Goal: Task Accomplishment & Management: Use online tool/utility

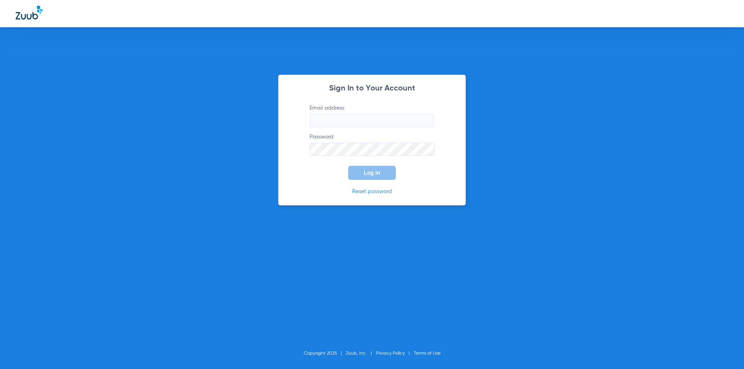
type input "[EMAIL_ADDRESS][DOMAIN_NAME]"
click at [365, 178] on button "Log In" at bounding box center [372, 173] width 48 height 14
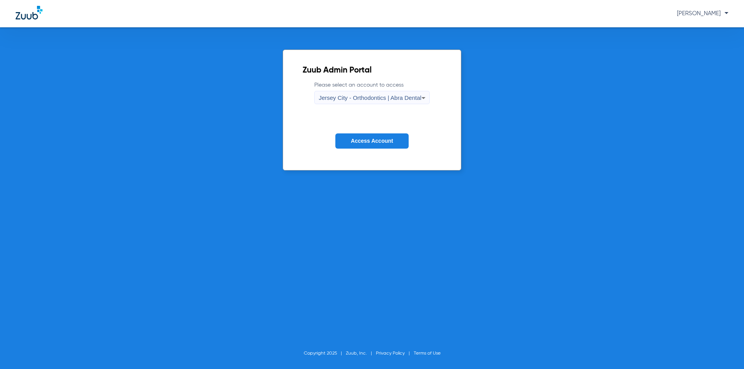
click at [423, 99] on icon at bounding box center [423, 97] width 9 height 9
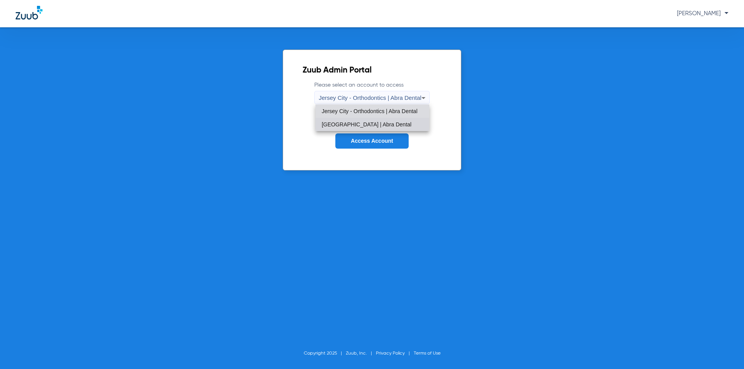
click at [390, 122] on span "Jersey City Smile Center | Abra Dental" at bounding box center [367, 124] width 90 height 5
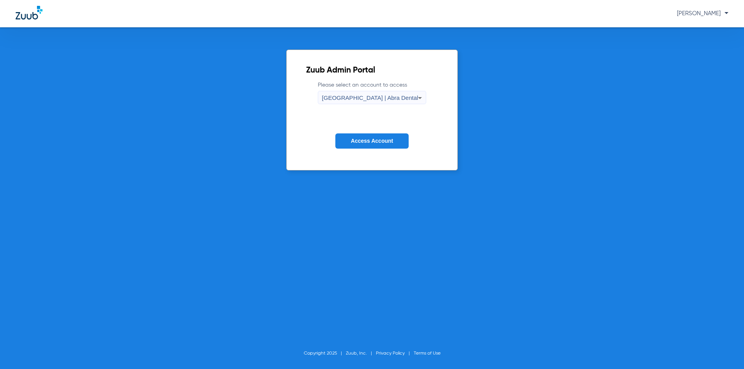
click at [377, 139] on span "Access Account" at bounding box center [372, 141] width 42 height 6
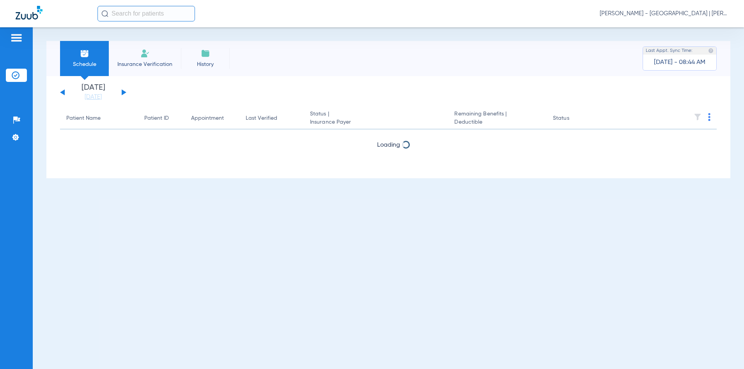
click at [135, 10] on input "text" at bounding box center [145, 14] width 97 height 16
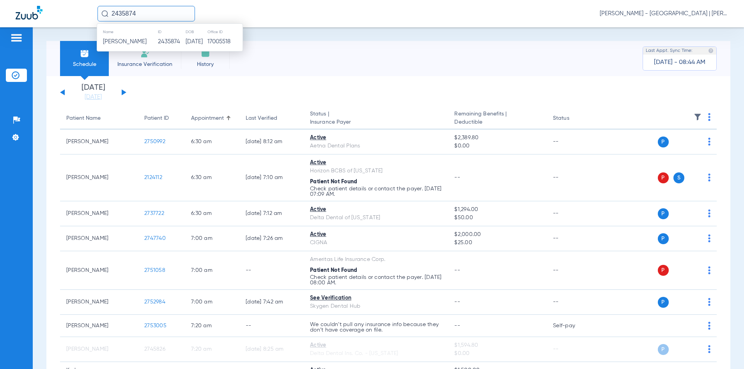
type input "2435874"
click at [165, 40] on td "2435874" at bounding box center [172, 41] width 28 height 11
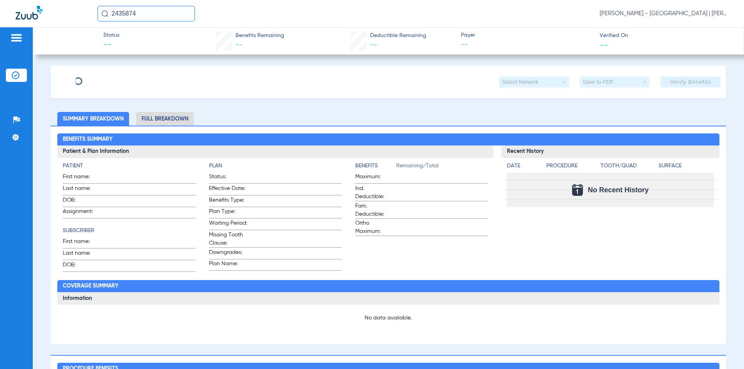
type input "GINA"
type input "MAZZARELLA"
type input "07/23/1975"
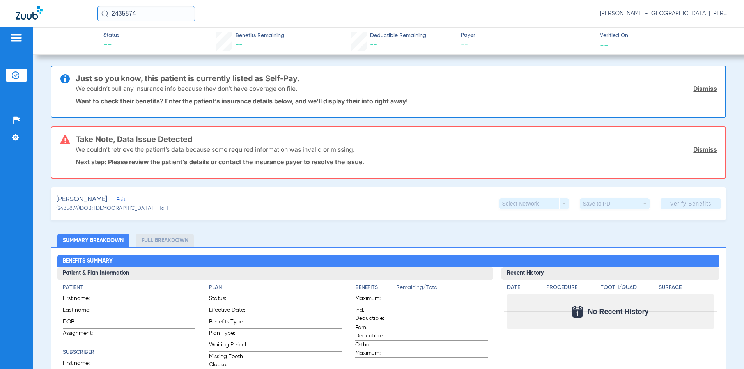
click at [124, 199] on span "Edit" at bounding box center [120, 200] width 7 height 7
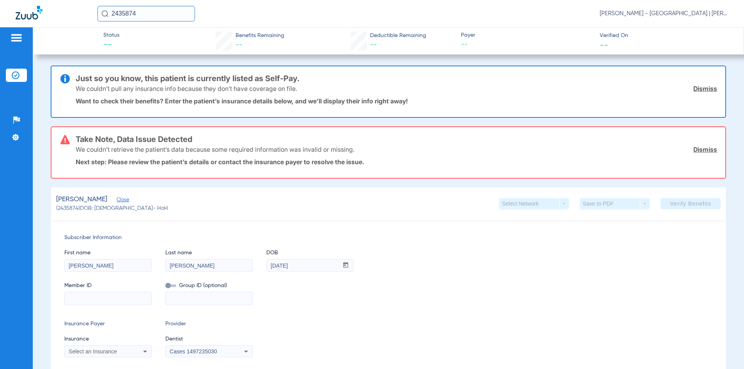
scroll to position [156, 0]
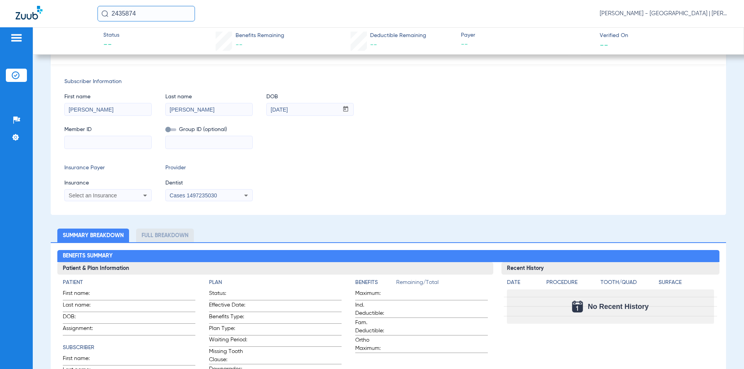
drag, startPoint x: 125, startPoint y: 142, endPoint x: 117, endPoint y: 142, distance: 8.2
click at [125, 142] on input at bounding box center [108, 142] width 87 height 12
click at [126, 138] on input at bounding box center [108, 142] width 87 height 12
paste input "3HZN54715840"
type input "3HZN54715840"
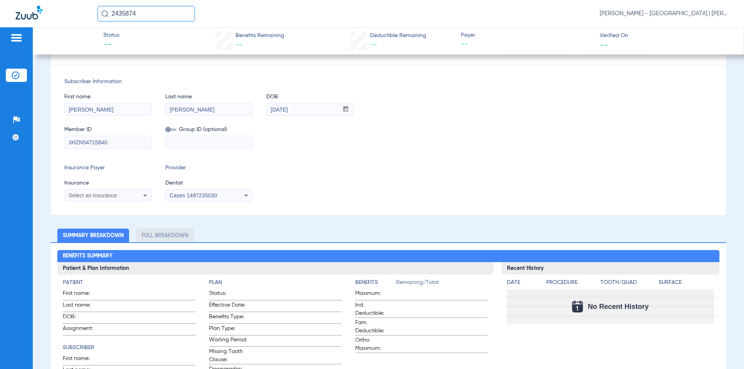
click at [123, 193] on div "Select an Insurance" at bounding box center [100, 195] width 63 height 5
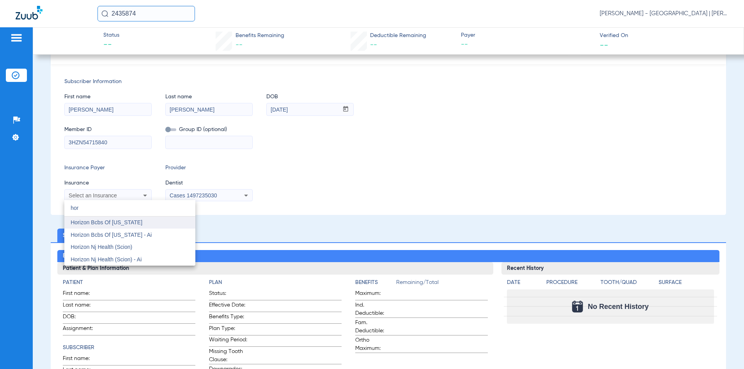
type input "hor"
drag, startPoint x: 114, startPoint y: 223, endPoint x: 124, endPoint y: 217, distance: 12.2
click at [115, 223] on span "Horizon Bcbs Of [US_STATE]" at bounding box center [107, 222] width 72 height 6
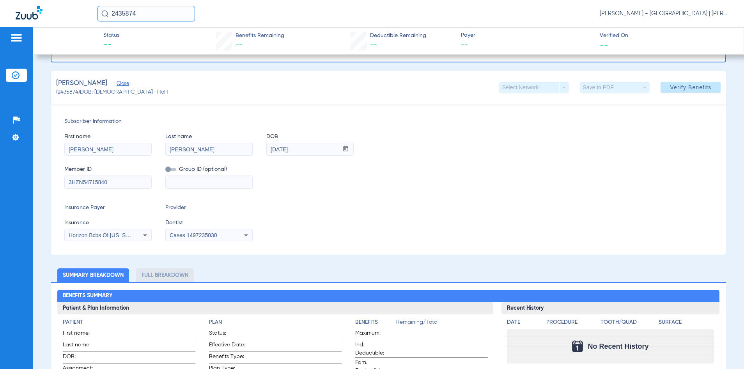
scroll to position [0, 0]
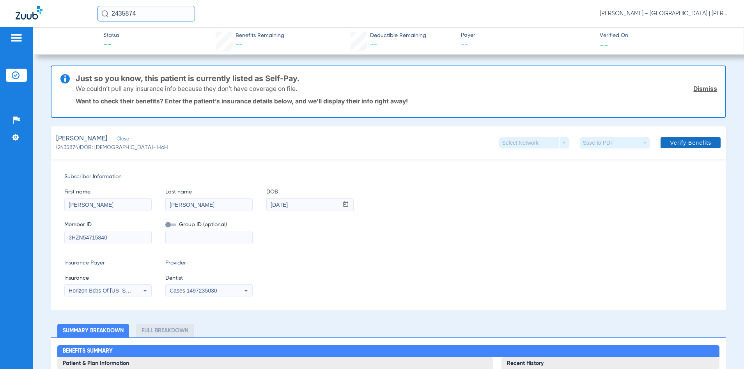
click at [700, 143] on span "Verify Benefits" at bounding box center [690, 143] width 41 height 6
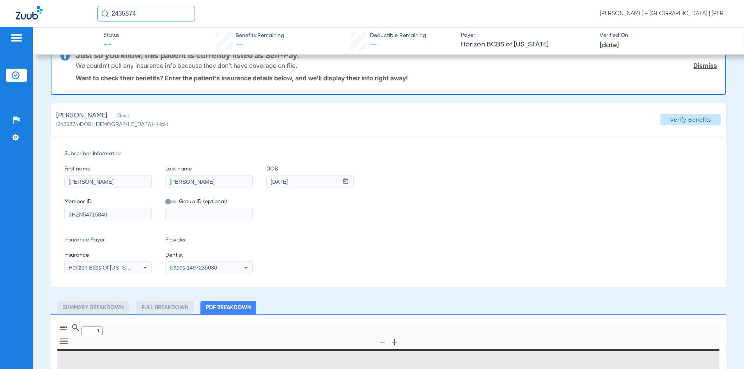
type input "0"
select select "page-width"
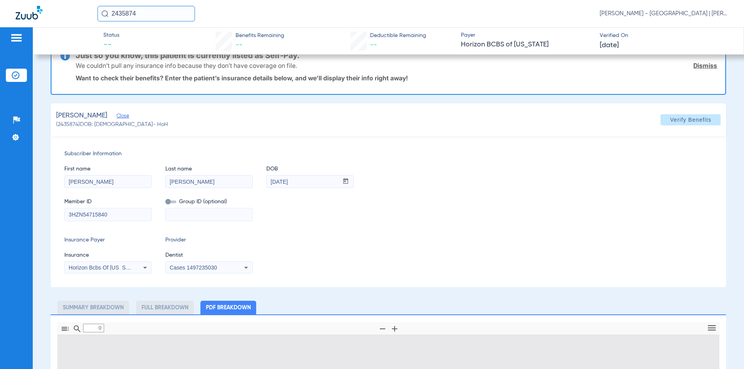
type input "1"
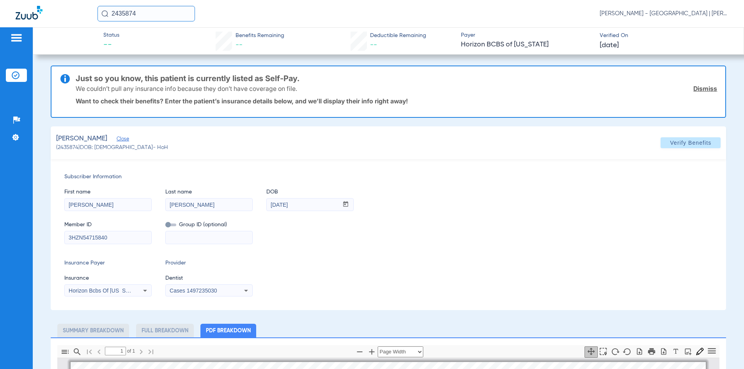
drag, startPoint x: 180, startPoint y: 13, endPoint x: 73, endPoint y: 18, distance: 107.0
click at [73, 18] on div "2435874 Kelly Soares - Jersey City Smile Center | Abra Dental" at bounding box center [372, 13] width 744 height 27
type input "2249287"
click at [158, 39] on td "2249287" at bounding box center [171, 41] width 27 height 11
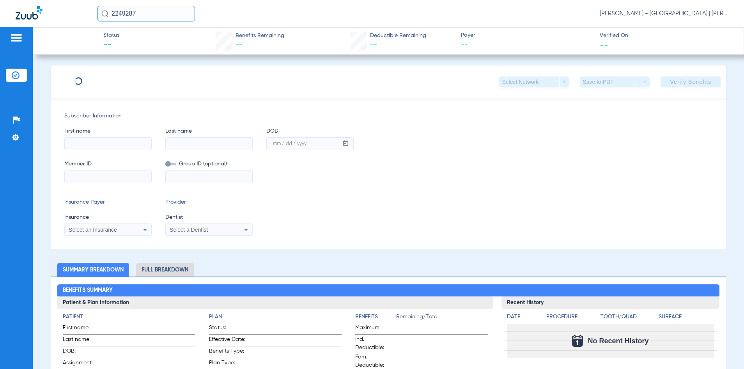
type input "PEGGY"
type input "AUSTIN"
type input "01/23/1950"
type input "U01888755"
type input "3190536"
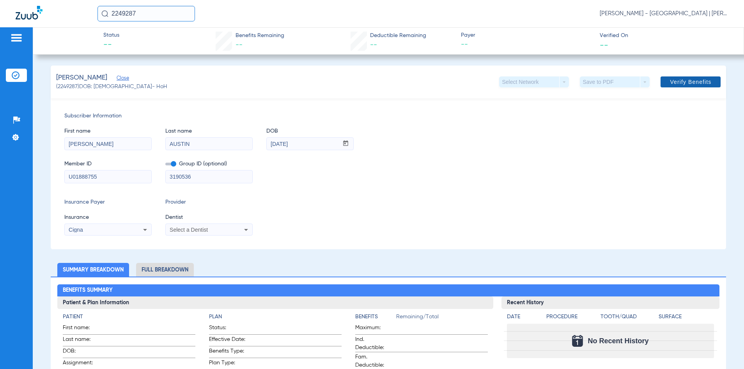
click at [678, 85] on span "Verify Benefits" at bounding box center [690, 82] width 41 height 6
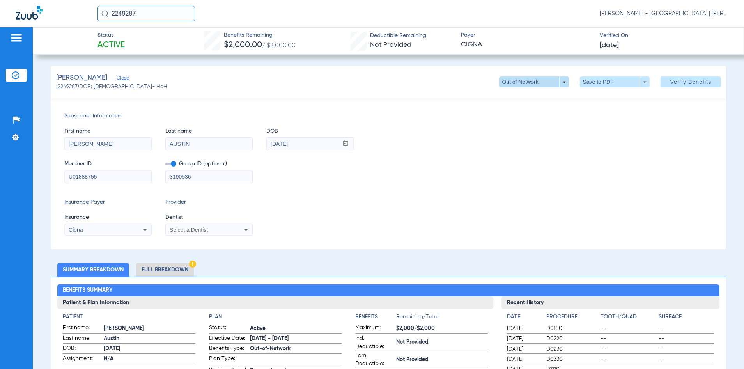
click at [556, 81] on span at bounding box center [534, 81] width 70 height 11
click at [539, 93] on button "TOTAL" at bounding box center [518, 98] width 49 height 16
click at [125, 13] on input "2249287" at bounding box center [145, 14] width 97 height 16
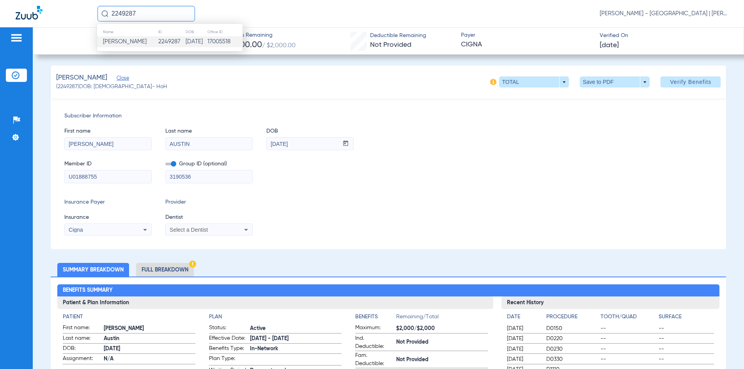
click at [125, 13] on input "2249287" at bounding box center [145, 14] width 97 height 16
click at [606, 78] on span at bounding box center [614, 82] width 19 height 19
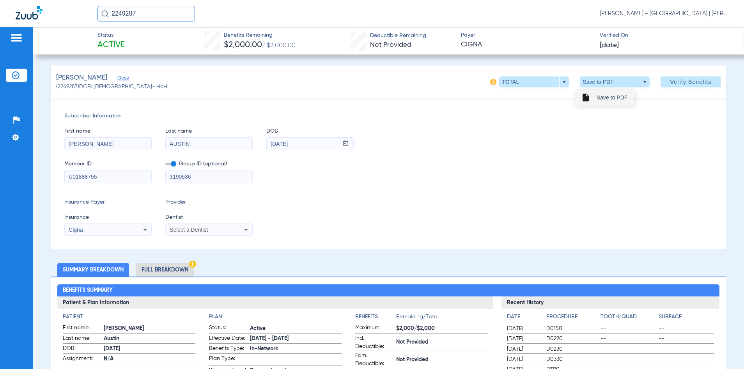
click at [604, 95] on span "Save to PDF" at bounding box center [611, 97] width 31 height 5
click at [146, 265] on li "Full Breakdown" at bounding box center [165, 270] width 58 height 14
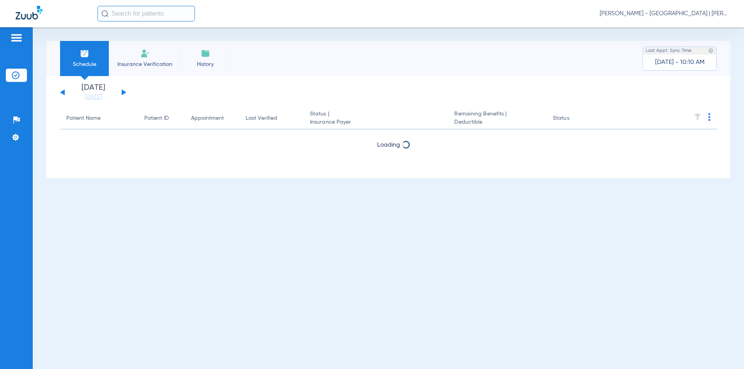
click at [149, 15] on input "text" at bounding box center [145, 14] width 97 height 16
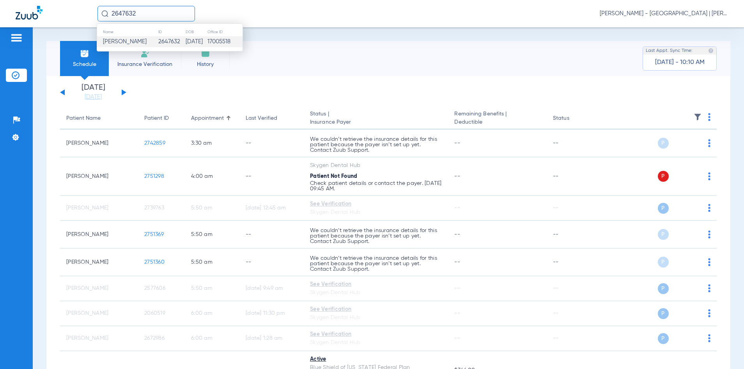
type input "2647632"
click at [198, 39] on td "[DATE]" at bounding box center [196, 41] width 22 height 11
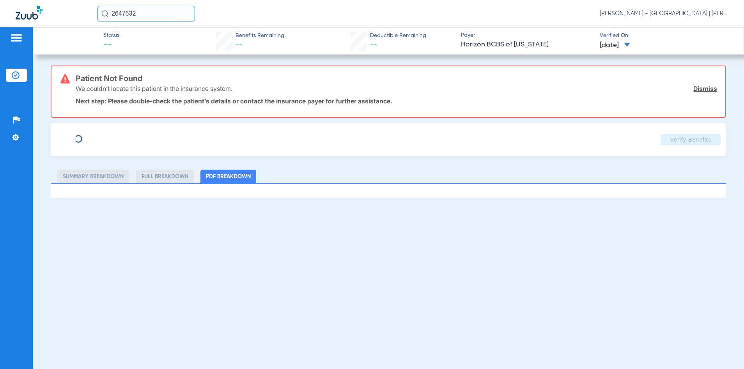
type input "[PERSON_NAME]"
type input "[DATE]"
type input "3HZN44282360"
type input "0763270000"
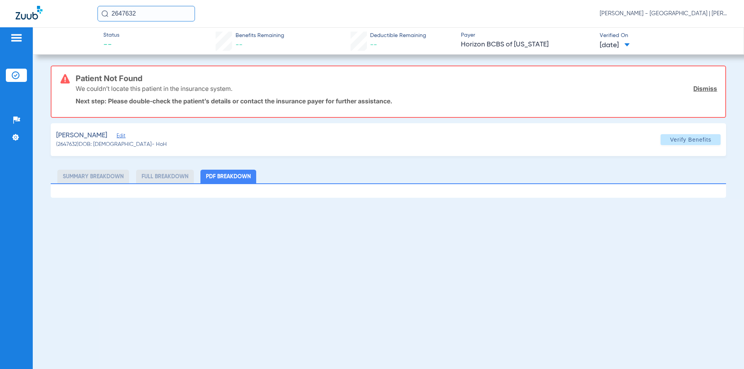
click at [124, 138] on span "Edit" at bounding box center [120, 136] width 7 height 7
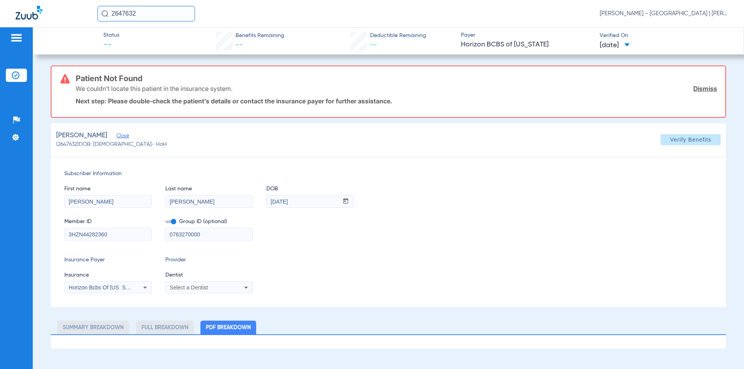
drag, startPoint x: 206, startPoint y: 234, endPoint x: 136, endPoint y: 236, distance: 69.4
click at [136, 237] on div "Member ID 3HZN44282360 Group ID (optional) 0763270000" at bounding box center [388, 226] width 648 height 30
drag, startPoint x: 684, startPoint y: 138, endPoint x: 637, endPoint y: 141, distance: 46.9
click at [681, 138] on span "Verify Benefits" at bounding box center [690, 139] width 41 height 6
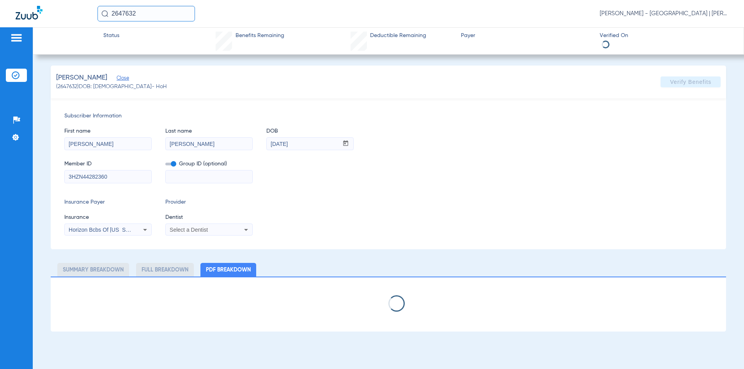
select select "page-width"
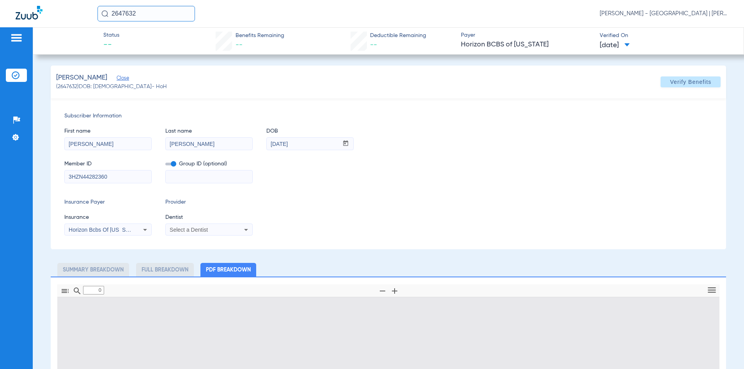
type input "1"
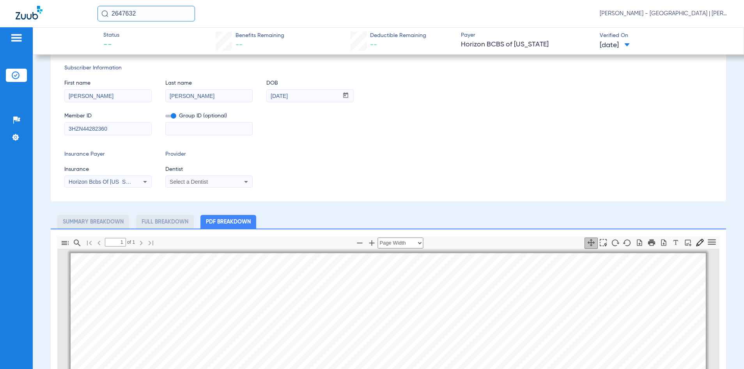
scroll to position [39, 0]
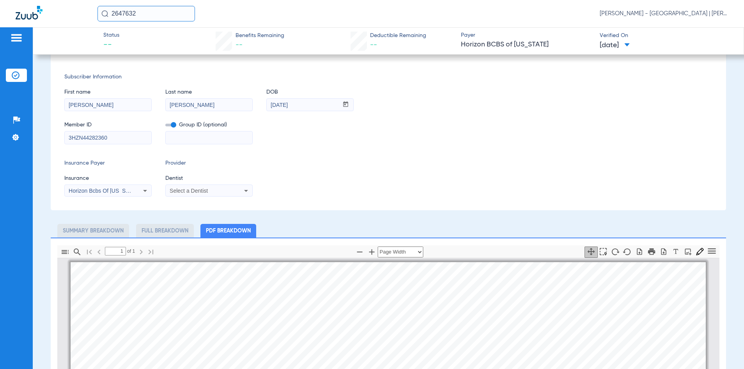
drag, startPoint x: 168, startPoint y: 18, endPoint x: 45, endPoint y: 18, distance: 123.2
click at [45, 18] on div "2647632 [PERSON_NAME] - [GEOGRAPHIC_DATA] | [PERSON_NAME]" at bounding box center [372, 13] width 744 height 27
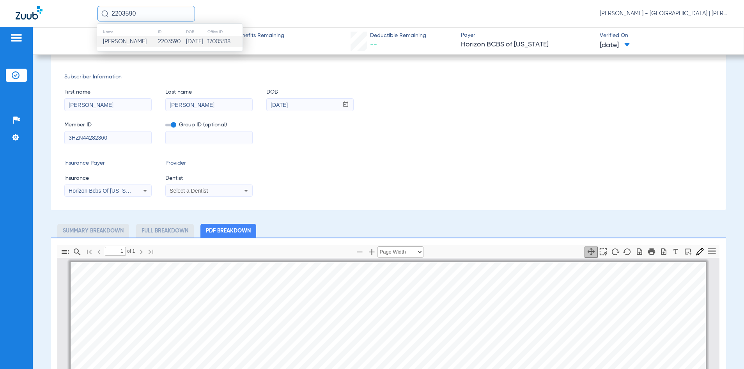
type input "2203590"
drag, startPoint x: 215, startPoint y: 43, endPoint x: 158, endPoint y: 43, distance: 57.3
click at [208, 43] on td "17005518" at bounding box center [224, 41] width 35 height 11
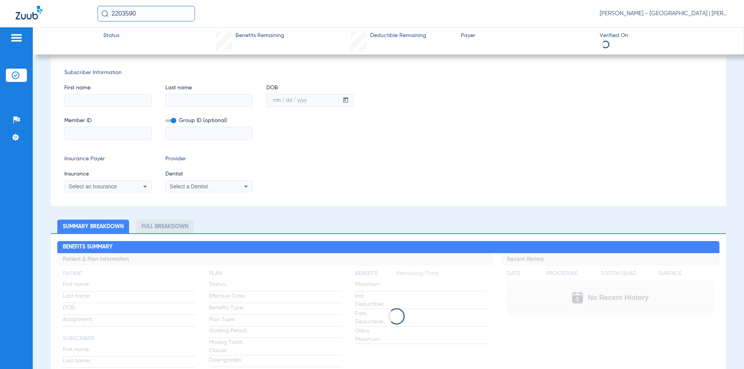
type input "Dame"
type input "[PERSON_NAME]"
type input "[DATE]"
type input "U86047343"
type input "3173544"
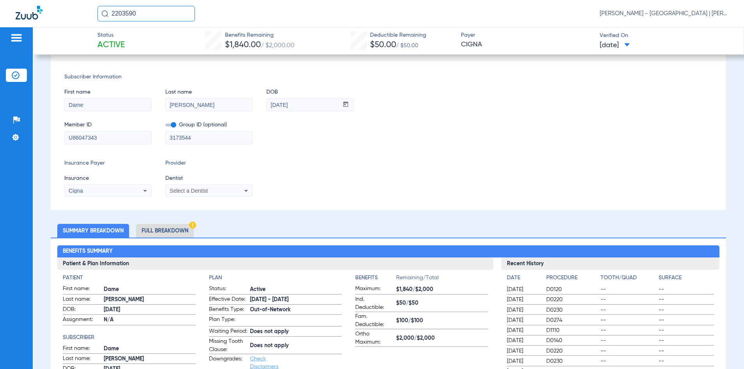
scroll to position [0, 0]
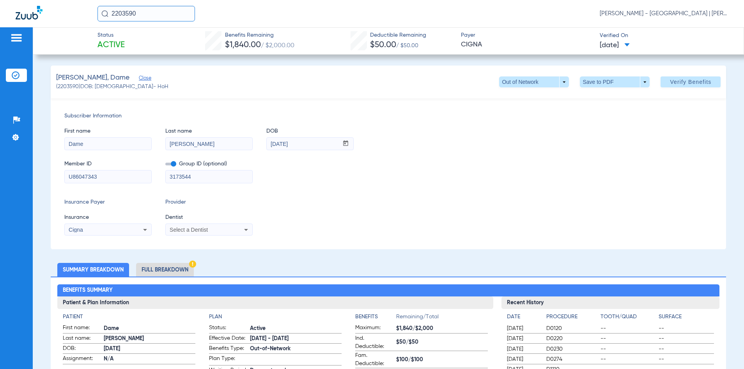
drag, startPoint x: 154, startPoint y: 13, endPoint x: 70, endPoint y: 18, distance: 83.5
click at [70, 18] on div "2203590 [PERSON_NAME] - [GEOGRAPHIC_DATA] | [PERSON_NAME]" at bounding box center [372, 13] width 744 height 27
type input "2736594"
click at [158, 38] on td "2736594" at bounding box center [171, 41] width 27 height 11
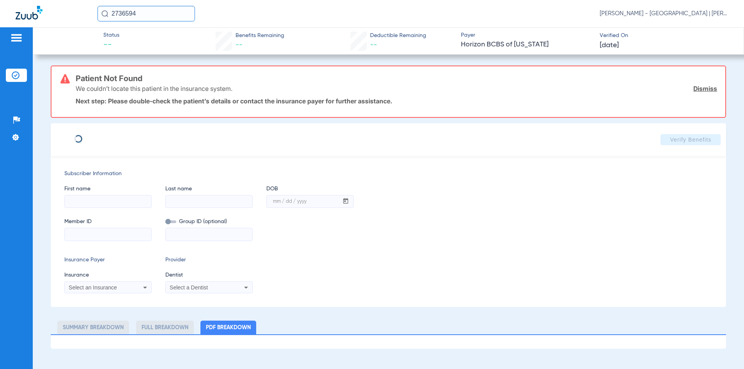
type input "[PERSON_NAME]"
type input "ADAO"
type input "[DATE]"
type input "3HZN93506620"
type input "06834P0000"
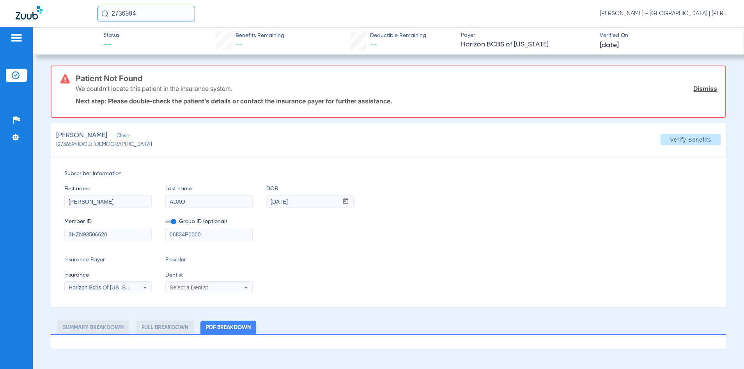
drag, startPoint x: 234, startPoint y: 234, endPoint x: 133, endPoint y: 236, distance: 100.6
click at [133, 236] on div "Member ID 3HZN93506620 Group ID (optional) 06834P0000" at bounding box center [388, 226] width 648 height 30
click at [704, 140] on span "Verify Benefits" at bounding box center [690, 139] width 41 height 6
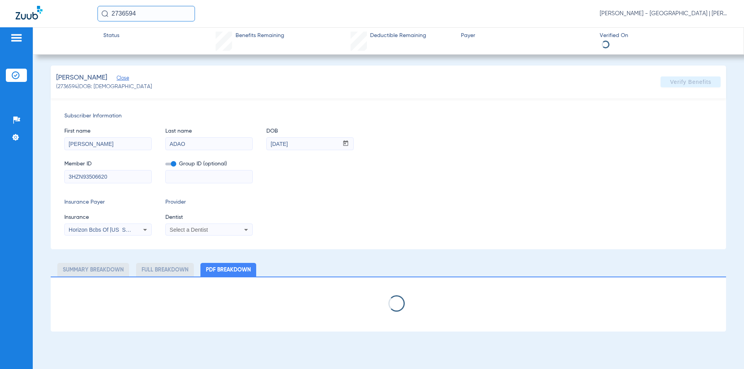
select select "page-width"
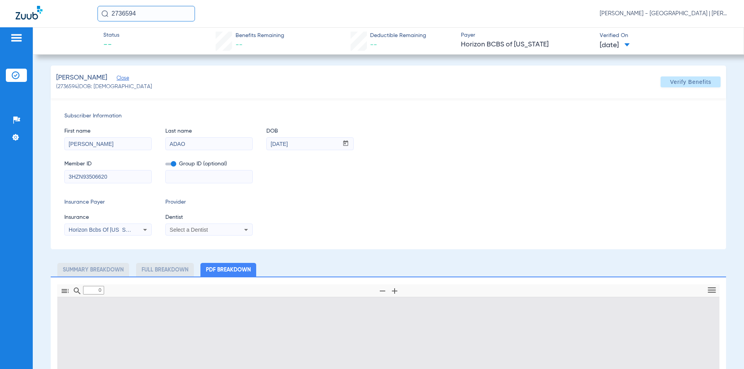
type input "1"
